Goal: Navigation & Orientation: Find specific page/section

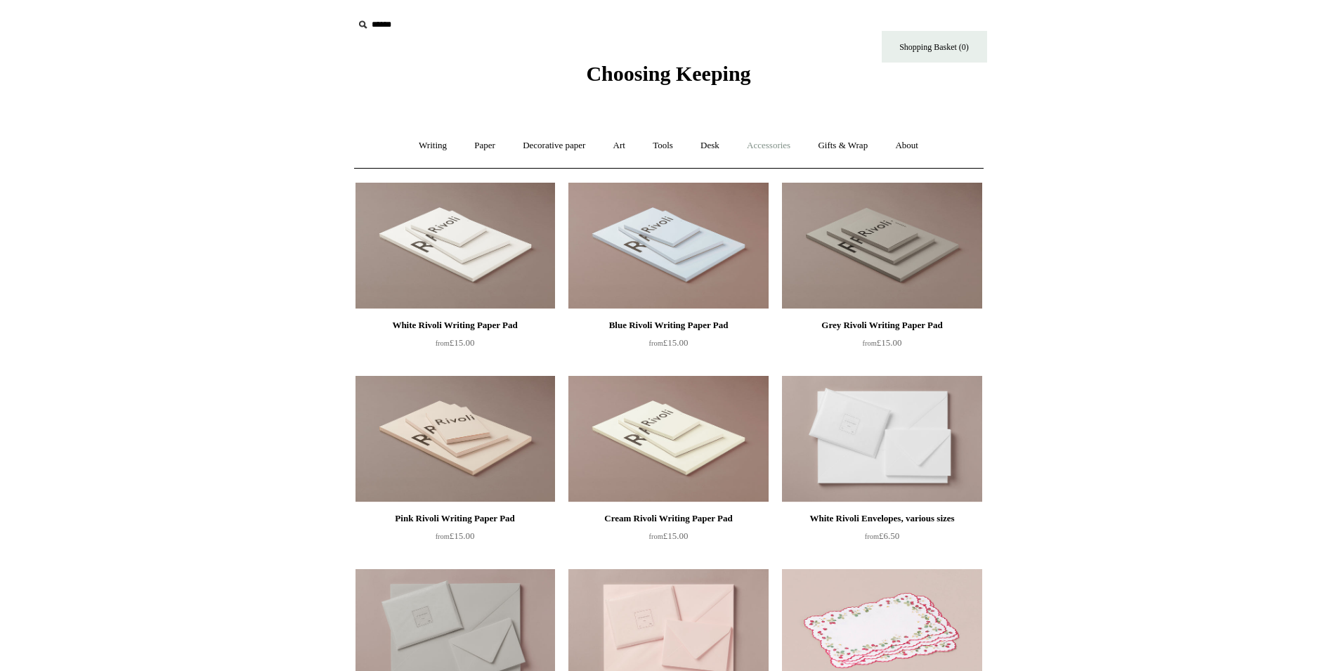
click at [761, 143] on link "Accessories +" at bounding box center [768, 145] width 69 height 37
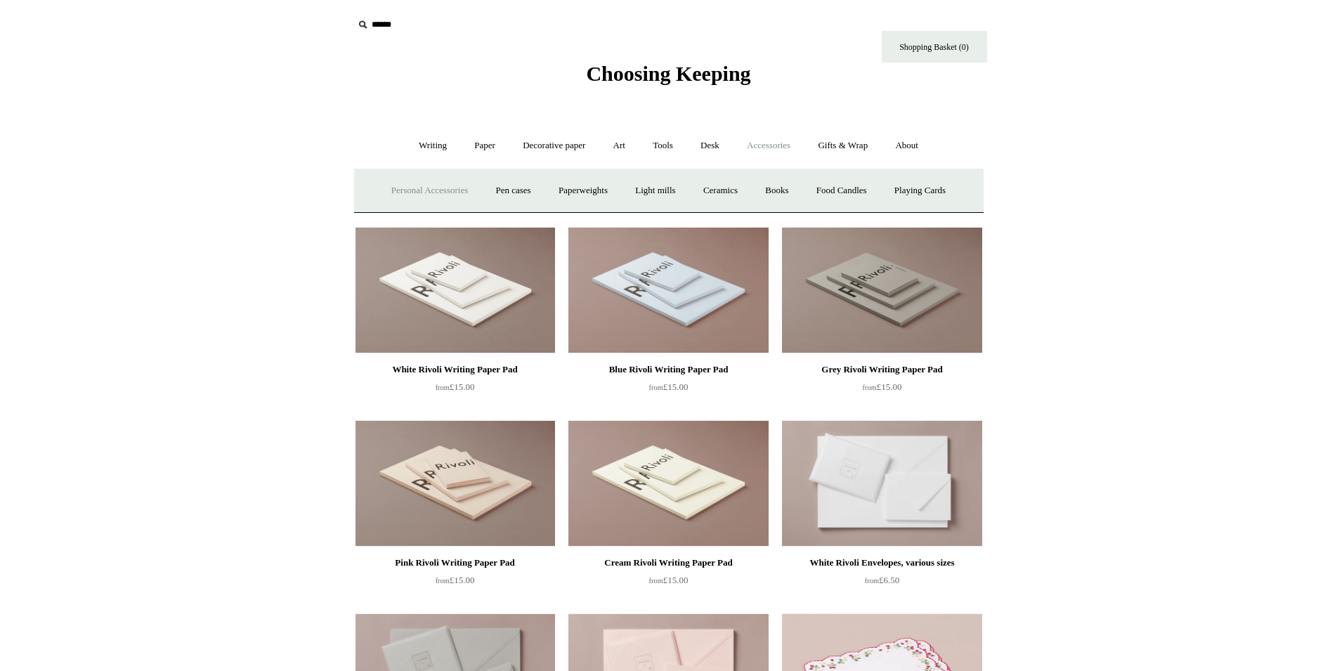
click at [456, 193] on link "Personal Accessories +" at bounding box center [430, 190] width 102 height 37
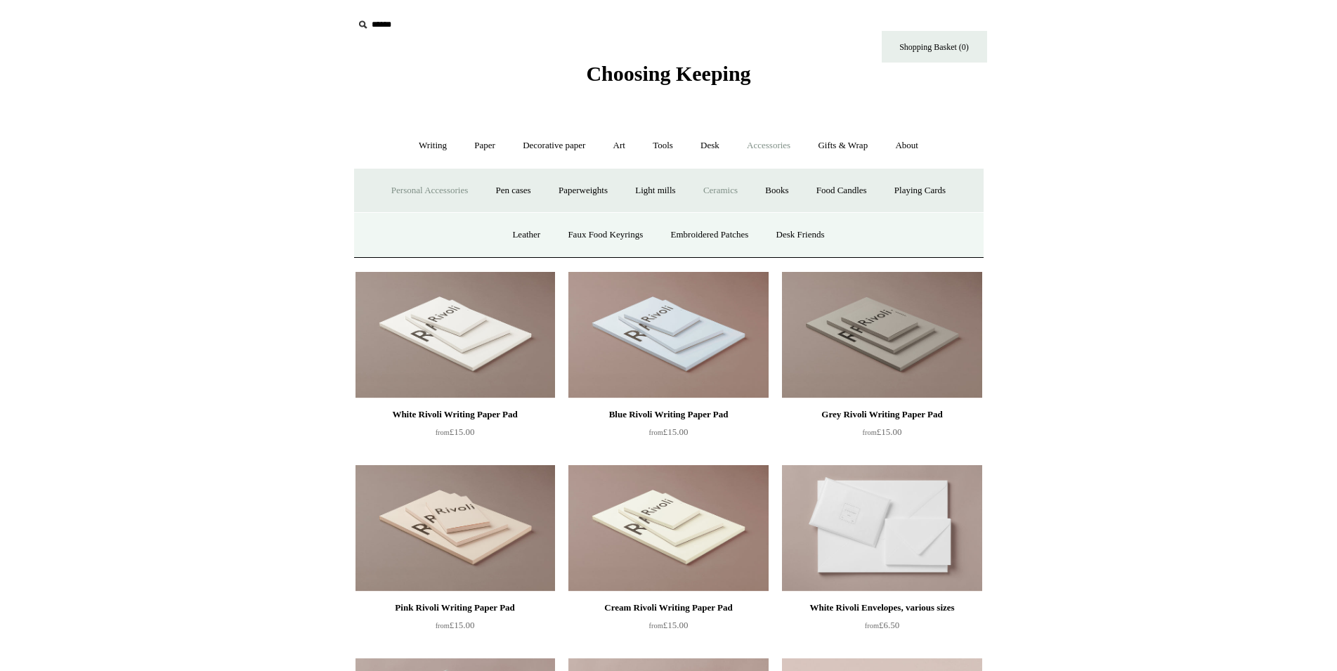
click at [712, 193] on link "Ceramics +" at bounding box center [721, 190] width 60 height 37
click at [916, 153] on link "About +" at bounding box center [907, 145] width 48 height 37
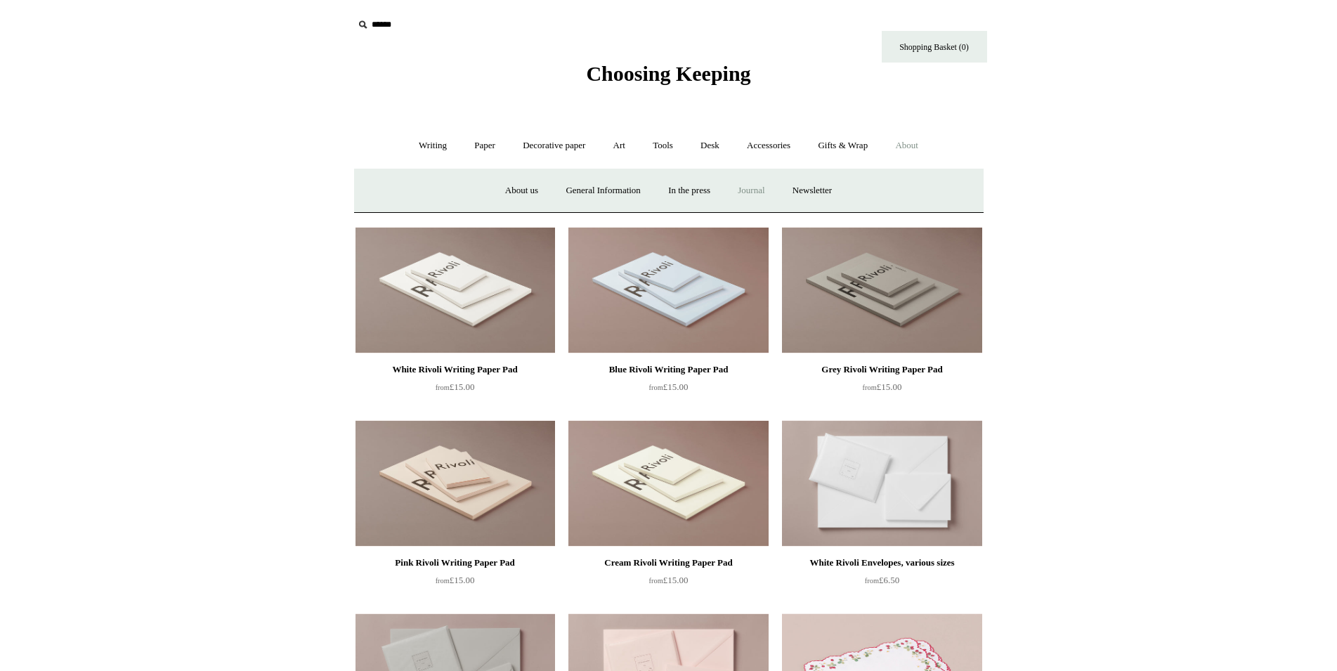
click at [763, 193] on link "Journal +" at bounding box center [751, 190] width 52 height 37
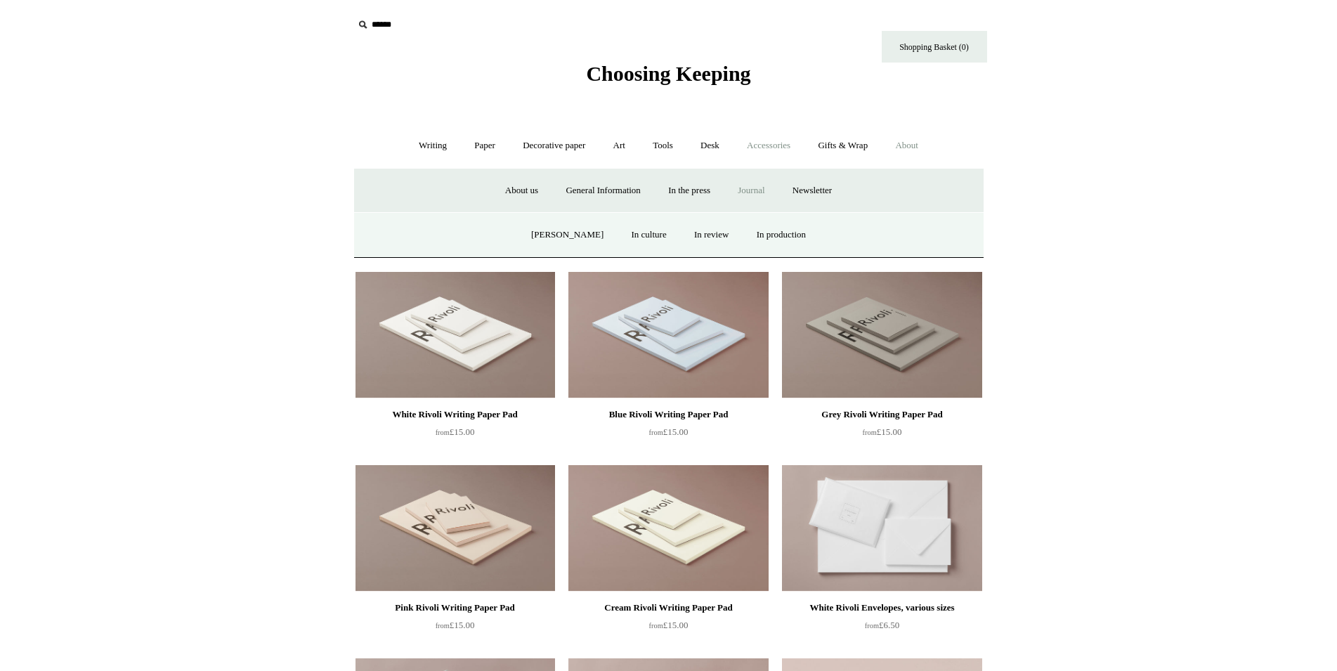
click at [767, 145] on link "Accessories +" at bounding box center [768, 145] width 69 height 37
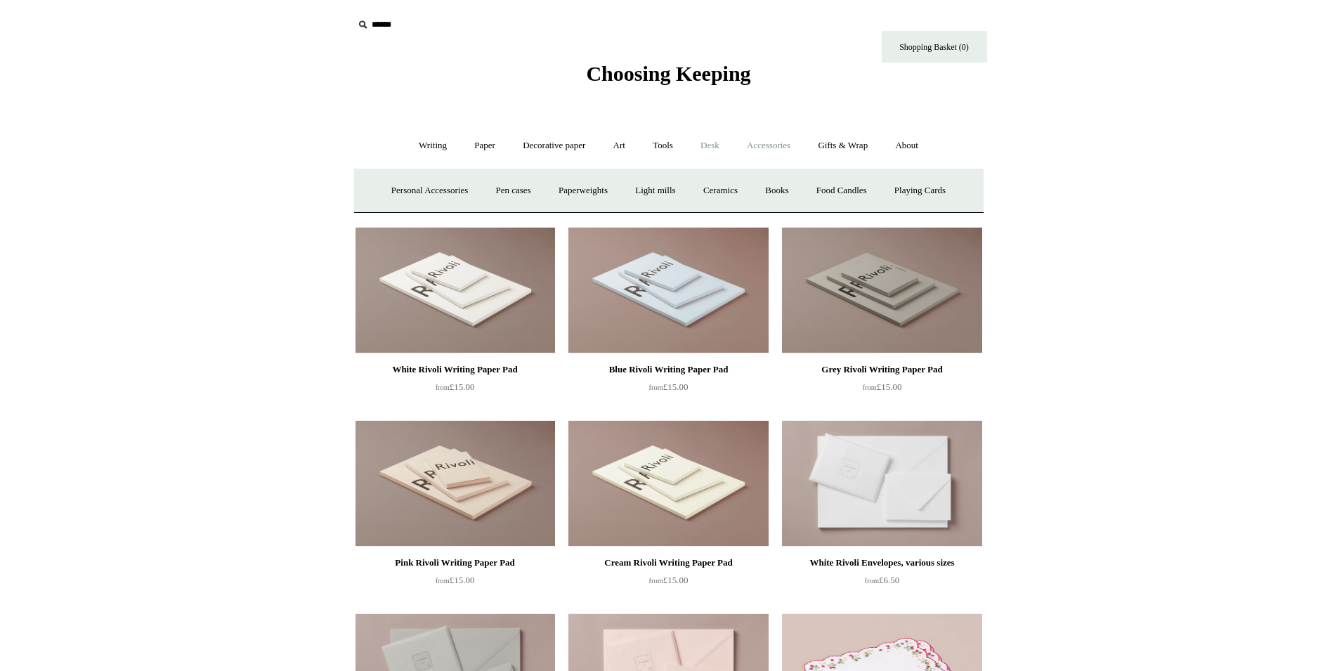
click at [700, 150] on link "Desk +" at bounding box center [710, 145] width 44 height 37
click at [675, 153] on link "Tools +" at bounding box center [663, 145] width 46 height 37
click at [620, 148] on link "Art +" at bounding box center [619, 145] width 37 height 37
click at [569, 151] on link "Decorative paper +" at bounding box center [554, 145] width 88 height 37
click at [465, 146] on link "Paper +" at bounding box center [485, 145] width 46 height 37
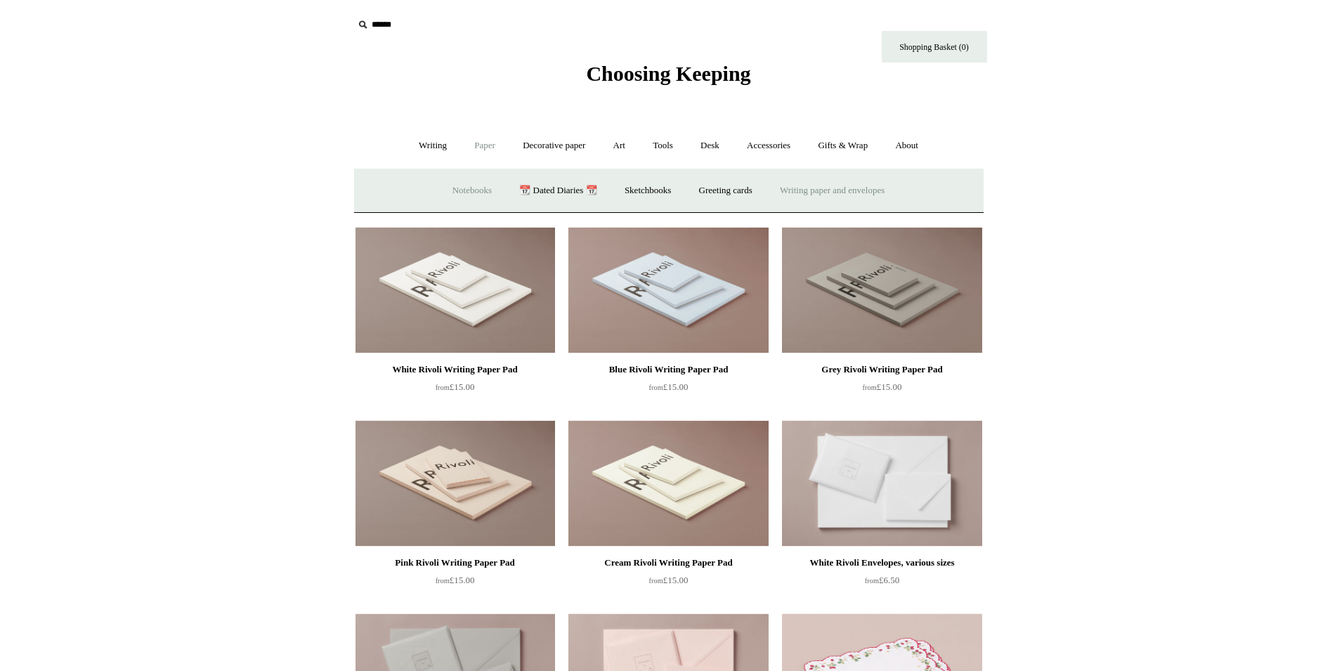
click at [474, 193] on link "Notebooks +" at bounding box center [472, 190] width 65 height 37
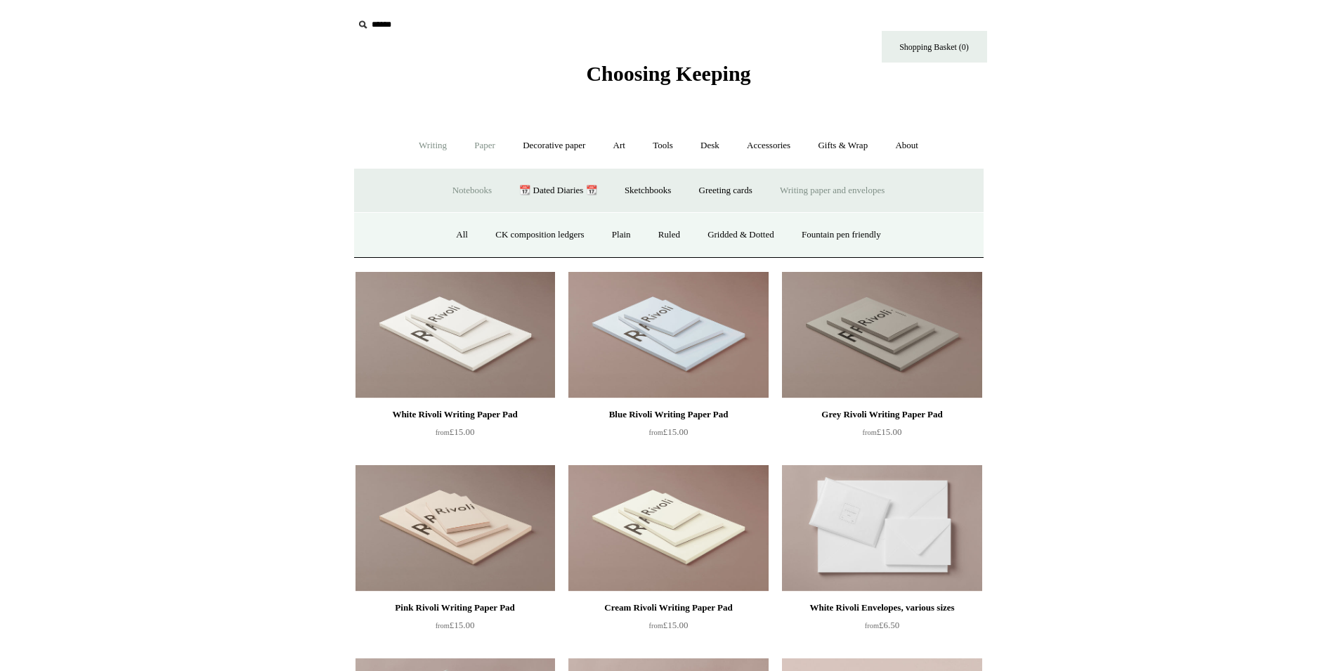
click at [429, 153] on link "Writing +" at bounding box center [432, 145] width 53 height 37
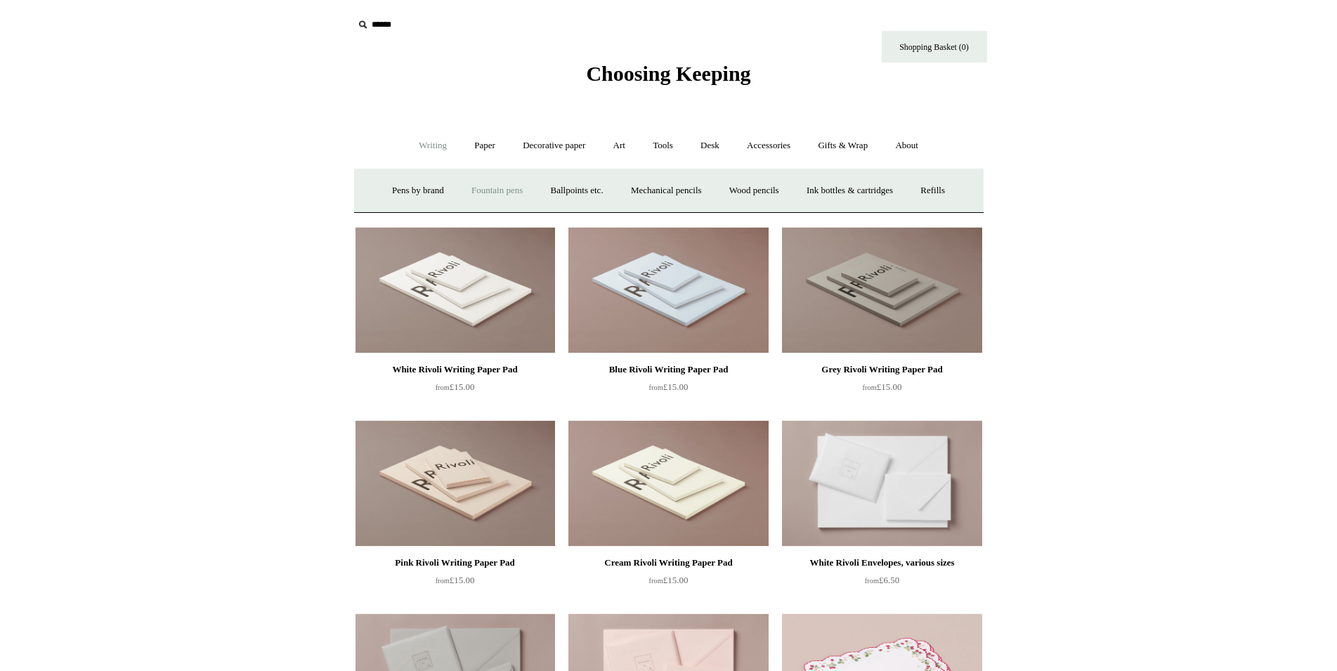
click at [476, 191] on link "Fountain pens +" at bounding box center [497, 190] width 77 height 37
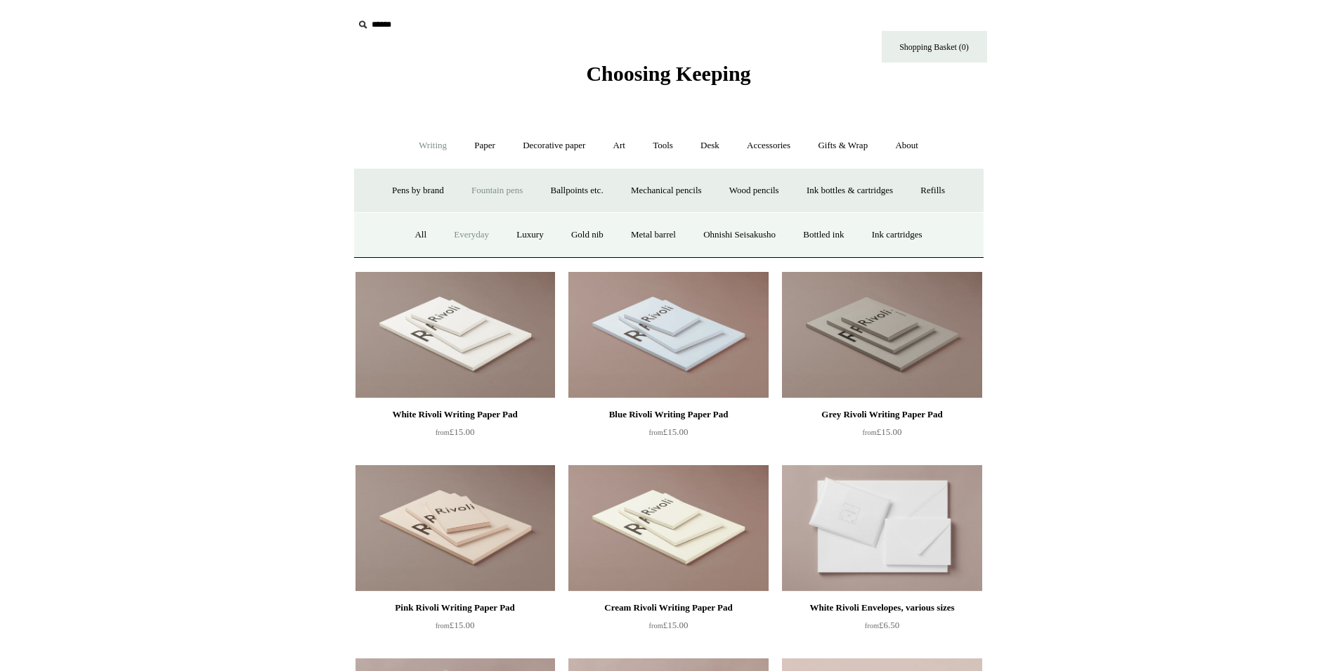
click at [455, 233] on link "Everyday" at bounding box center [471, 234] width 60 height 37
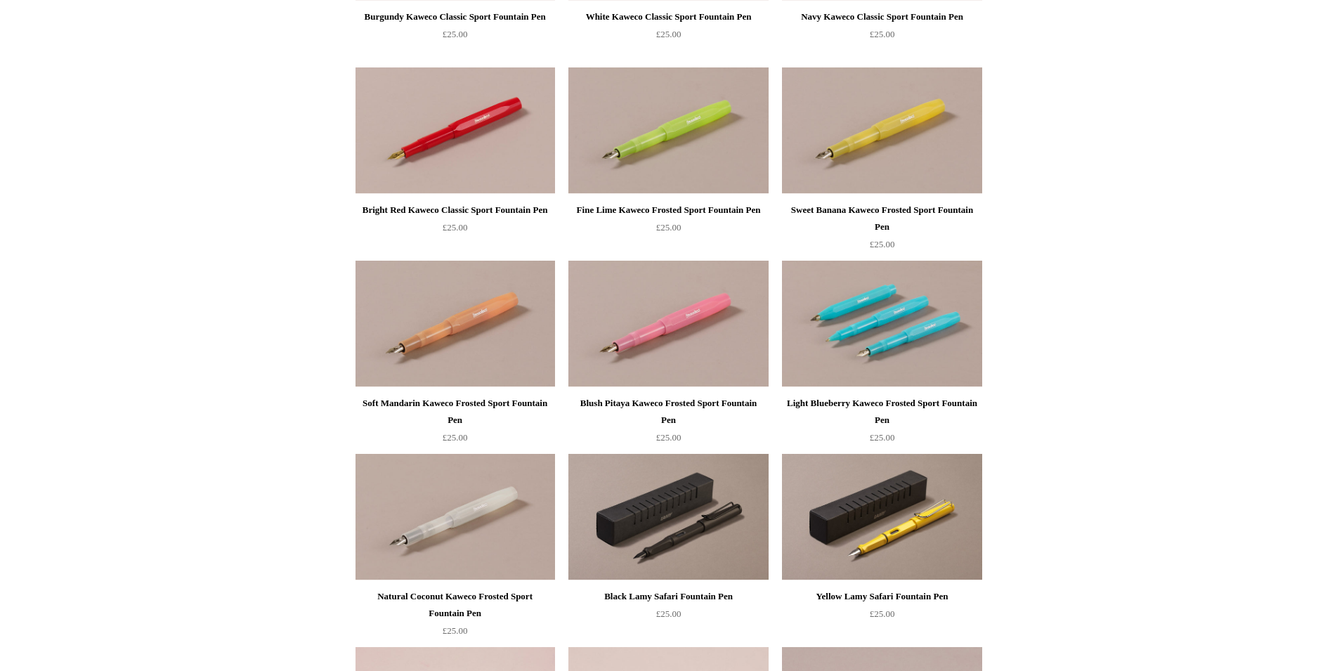
scroll to position [72, 0]
